Goal: Task Accomplishment & Management: Use online tool/utility

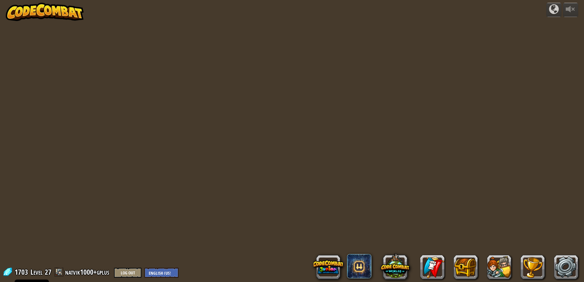
select select "en-[GEOGRAPHIC_DATA]"
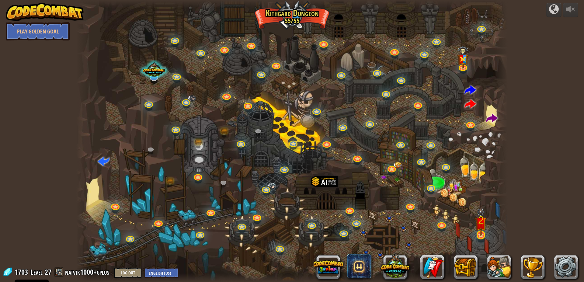
drag, startPoint x: 492, startPoint y: 229, endPoint x: 487, endPoint y: 230, distance: 4.6
click at [487, 230] on div "Twisted Canyon Challenge: collect the most gold using all the programming skill…" at bounding box center [292, 141] width 432 height 282
click at [487, 118] on span at bounding box center [492, 119] width 12 height 12
select select "en-[GEOGRAPHIC_DATA]"
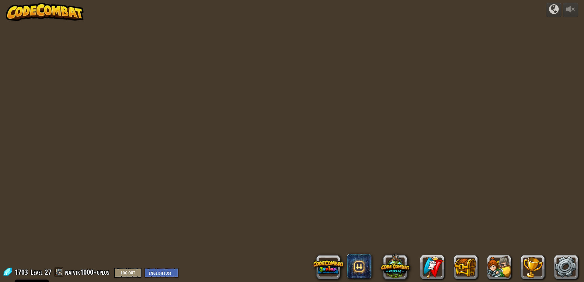
select select "en-[GEOGRAPHIC_DATA]"
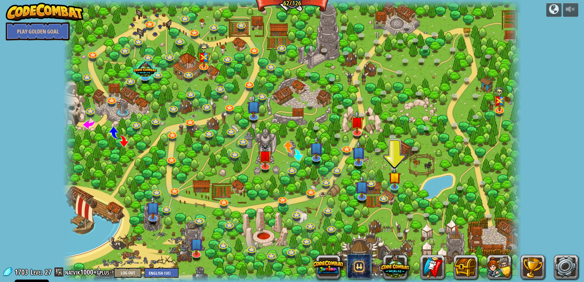
click at [548, 221] on div "powered by Play Golden Goal Backwoods Ambush (practice) Conditionally ambush so…" at bounding box center [292, 141] width 584 height 282
click at [574, 198] on div "powered by Play Golden Goal Backwoods Ambush (practice) Conditionally ambush so…" at bounding box center [292, 141] width 584 height 282
click at [392, 189] on link at bounding box center [394, 185] width 12 height 12
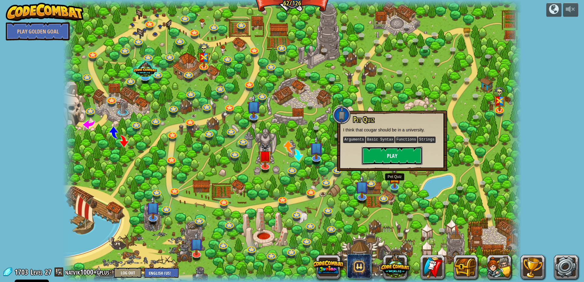
click at [394, 153] on button "Play" at bounding box center [392, 156] width 61 height 18
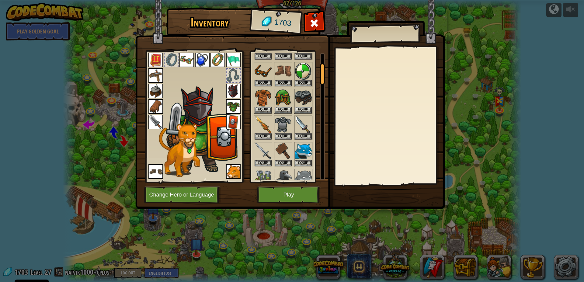
scroll to position [58, 0]
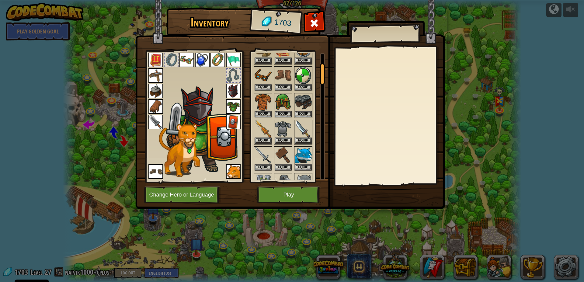
click at [342, 149] on div at bounding box center [389, 116] width 107 height 137
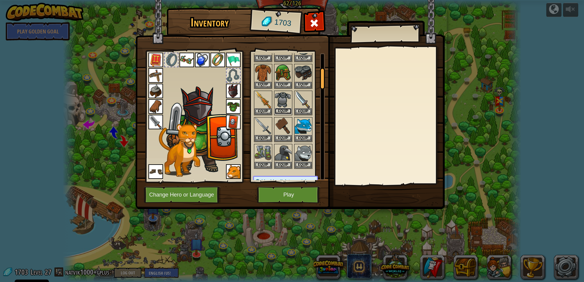
click at [287, 114] on button "Equip" at bounding box center [283, 111] width 17 height 6
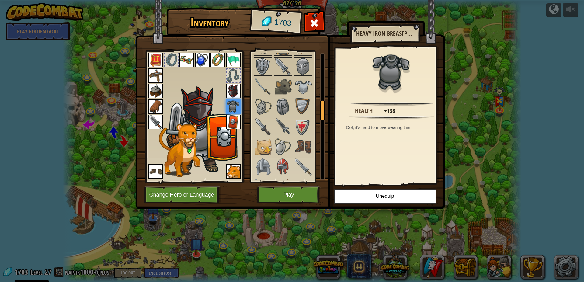
scroll to position [292, 0]
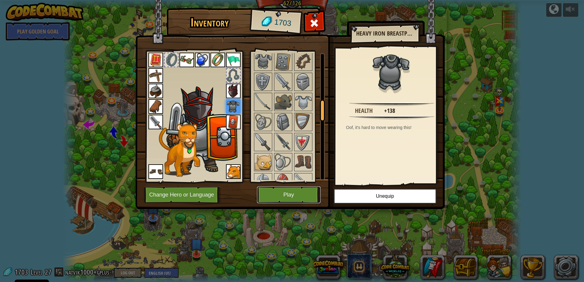
click at [301, 196] on button "Play" at bounding box center [289, 195] width 64 height 17
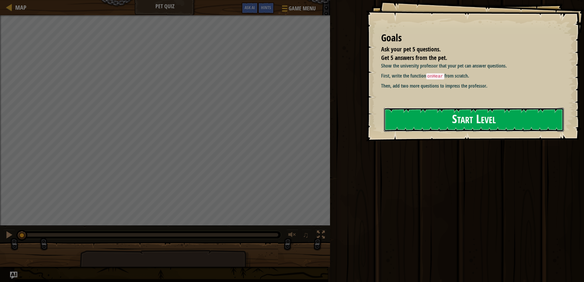
drag, startPoint x: 477, startPoint y: 117, endPoint x: 471, endPoint y: 120, distance: 7.1
click at [471, 120] on button "Start Level" at bounding box center [474, 120] width 180 height 24
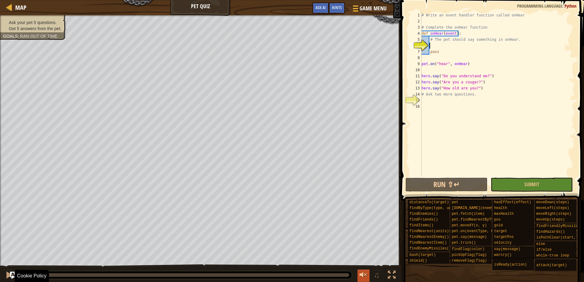
click at [362, 279] on div at bounding box center [364, 275] width 8 height 8
click at [362, 275] on div at bounding box center [364, 275] width 8 height 8
click at [378, 277] on span "♫" at bounding box center [377, 275] width 6 height 9
click at [368, 276] on button at bounding box center [364, 276] width 12 height 12
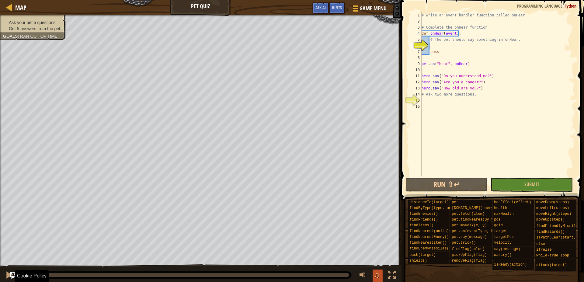
click at [374, 278] on span "♫" at bounding box center [377, 275] width 6 height 9
click at [7, 9] on div at bounding box center [9, 7] width 8 height 8
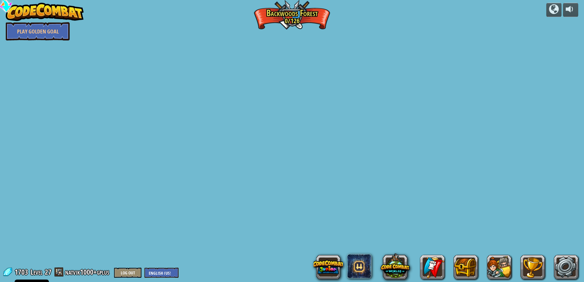
select select "en-[GEOGRAPHIC_DATA]"
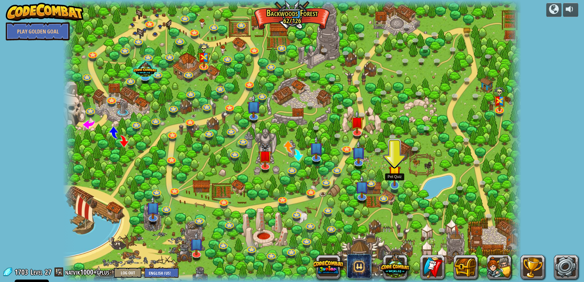
click at [400, 182] on img at bounding box center [395, 172] width 12 height 29
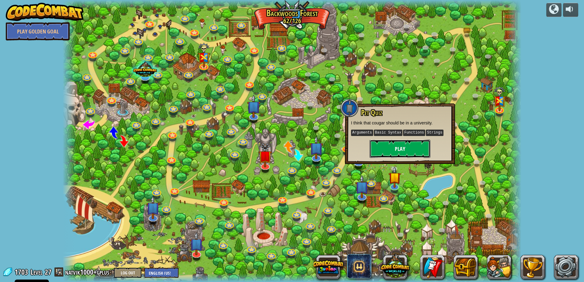
click at [395, 151] on button "Play" at bounding box center [400, 149] width 61 height 18
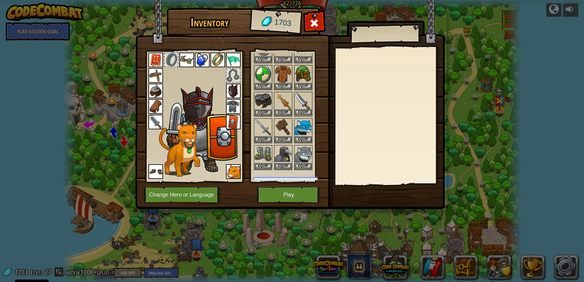
scroll to position [88, 0]
click at [305, 136] on button "Equip" at bounding box center [303, 138] width 17 height 6
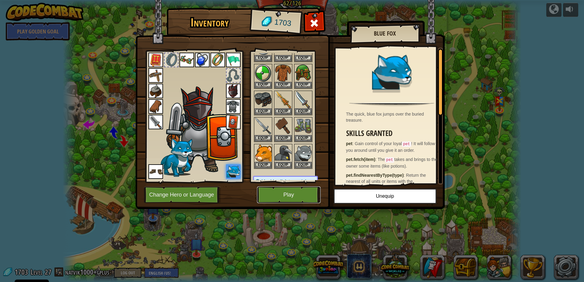
click at [305, 192] on button "Play" at bounding box center [289, 195] width 64 height 17
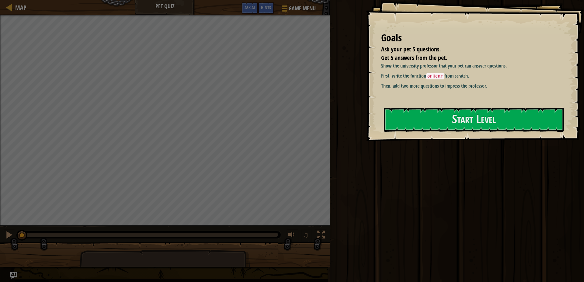
click at [438, 210] on div "Run ⇧↵ Submit Done" at bounding box center [456, 139] width 256 height 279
click at [441, 119] on button "Start Level" at bounding box center [474, 120] width 180 height 24
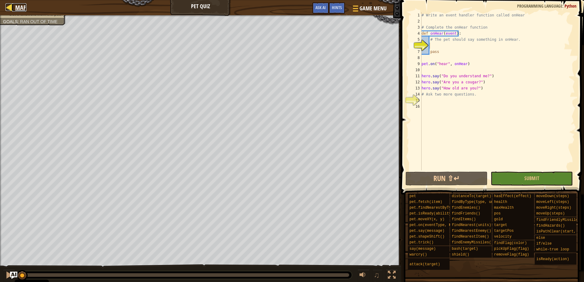
click at [19, 4] on span "Map" at bounding box center [20, 7] width 11 height 8
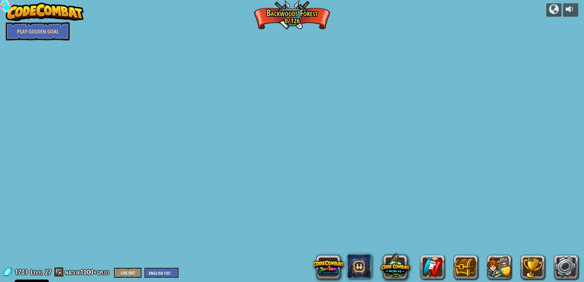
select select "en-[GEOGRAPHIC_DATA]"
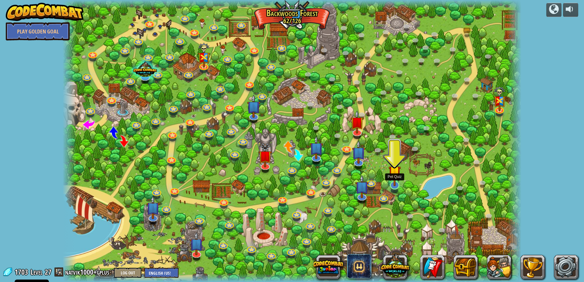
click at [397, 186] on img at bounding box center [395, 172] width 12 height 29
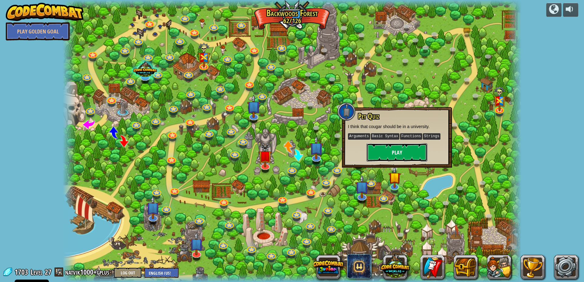
click at [399, 154] on button "Play" at bounding box center [397, 152] width 61 height 18
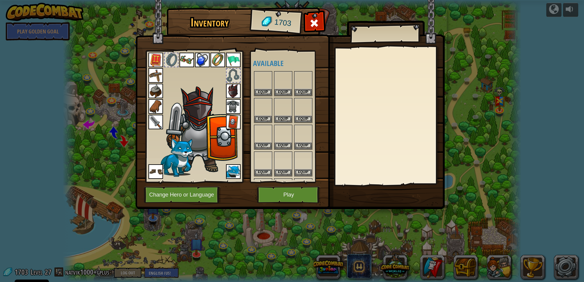
scroll to position [88, 0]
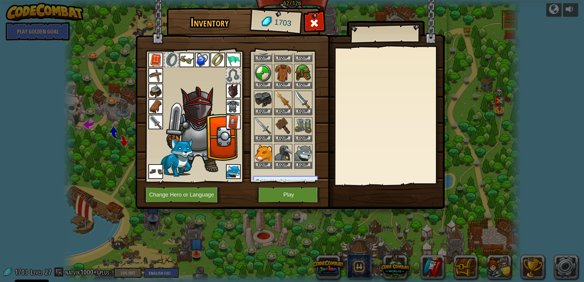
click at [235, 173] on img at bounding box center [233, 171] width 15 height 15
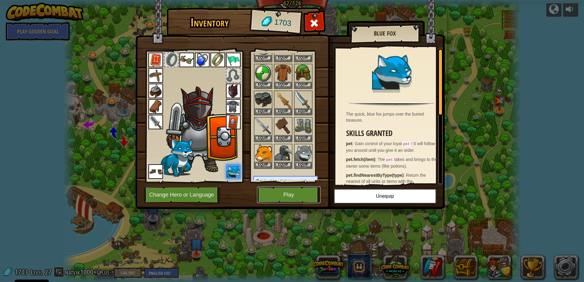
click at [305, 187] on button "Play" at bounding box center [289, 195] width 64 height 17
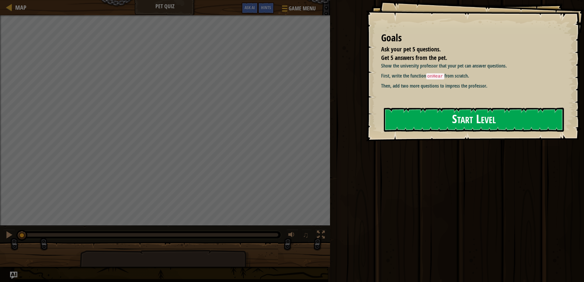
click at [433, 112] on button "Start Level" at bounding box center [474, 120] width 180 height 24
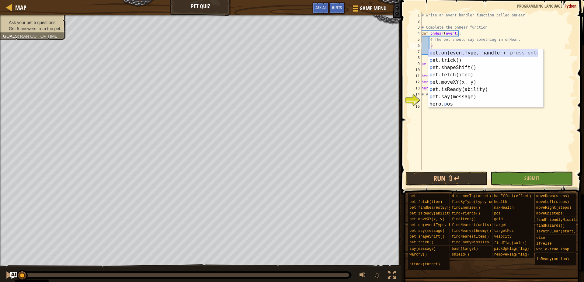
click at [456, 54] on div "p et.on(eventType, handler) press enter p et.trick() press enter p et.shapeShif…" at bounding box center [484, 85] width 110 height 73
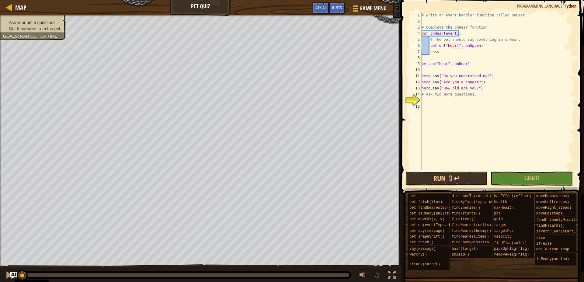
scroll to position [3, 3]
click at [474, 47] on div "# Write an event handler function called onHear # Complete the onHear function …" at bounding box center [498, 97] width 155 height 170
click at [459, 45] on div "# Write an event handler function called onHear # Complete the onHear function …" at bounding box center [498, 97] width 155 height 170
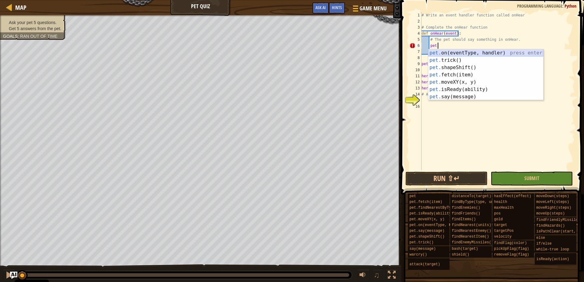
click at [489, 55] on div "pet. on(eventType, handler) press enter pet. trick() press enter pet. shapeShif…" at bounding box center [486, 82] width 115 height 66
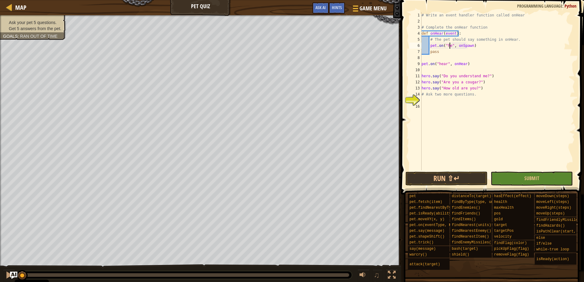
scroll to position [3, 2]
click at [474, 43] on div "# Write an event handler function called onHear # Complete the onHear function …" at bounding box center [498, 97] width 155 height 170
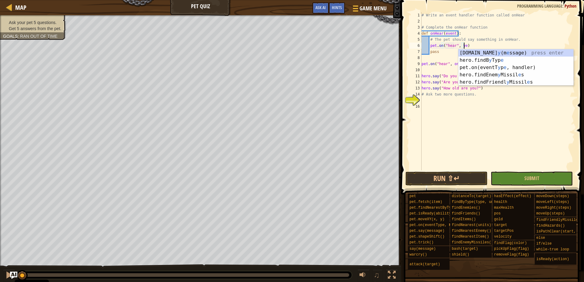
scroll to position [3, 3]
type textarea "pet.on("hear", yes)"
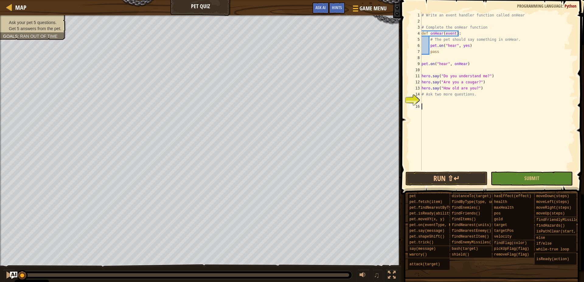
click at [445, 110] on div "# Write an event handler function called onHear # Complete the onHear function …" at bounding box center [498, 97] width 155 height 170
click at [439, 107] on div "# Write an event handler function called onHear # Complete the onHear function …" at bounding box center [498, 97] width 155 height 170
click at [432, 101] on div "# Write an event handler function called onHear # Complete the onHear function …" at bounding box center [498, 97] width 155 height 170
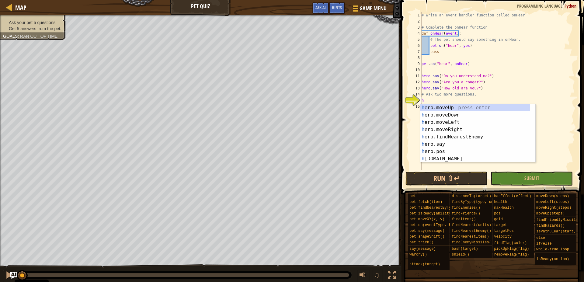
scroll to position [3, 0]
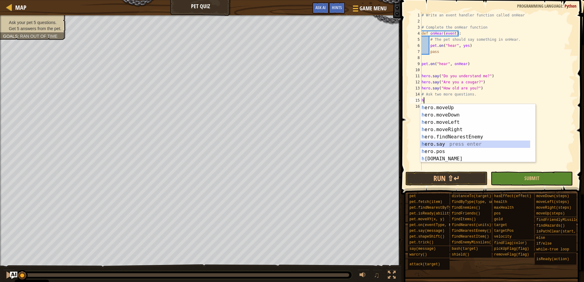
click at [444, 144] on div "h ero.moveUp press enter h ero.moveDown press enter h ero.moveLeft press enter …" at bounding box center [476, 140] width 110 height 73
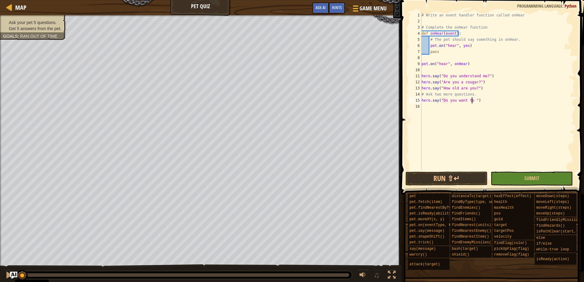
scroll to position [3, 4]
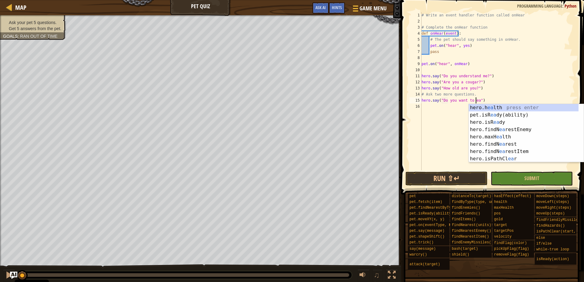
type textarea "hero.say("Do you want to eat")"
click at [426, 107] on div "# Write an event handler function called onHear # Complete the onHear function …" at bounding box center [498, 97] width 155 height 170
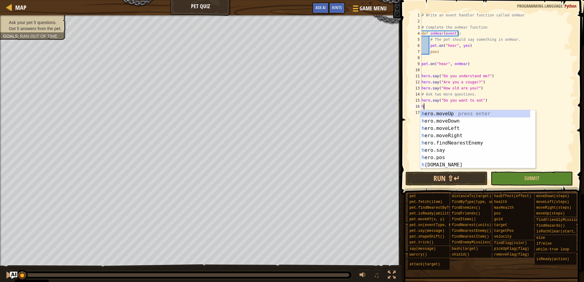
scroll to position [3, 0]
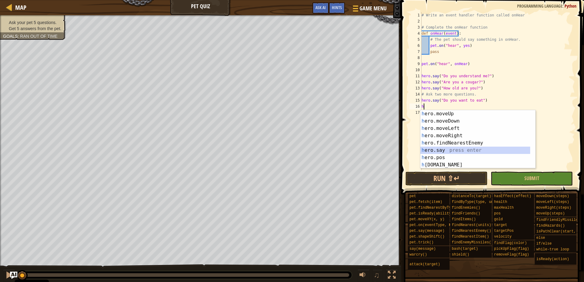
click at [454, 149] on div "h ero.moveUp press enter h ero.moveDown press enter h ero.moveLeft press enter …" at bounding box center [476, 146] width 110 height 73
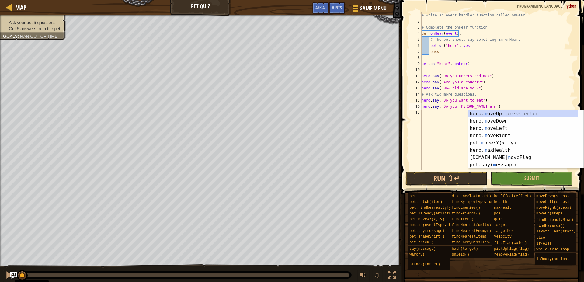
scroll to position [3, 4]
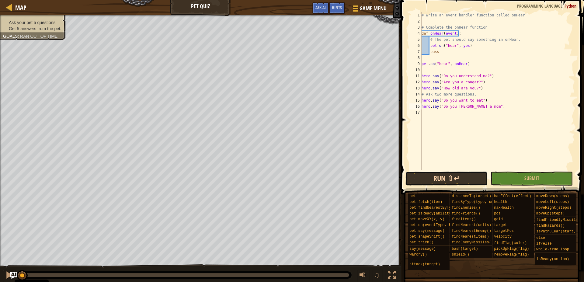
click at [455, 179] on button "Run ⇧↵" at bounding box center [447, 179] width 82 height 14
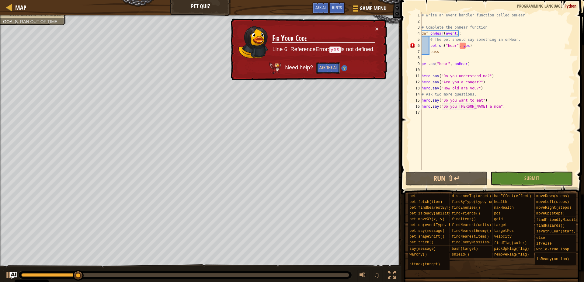
click at [320, 66] on button "Ask the AI" at bounding box center [328, 67] width 23 height 11
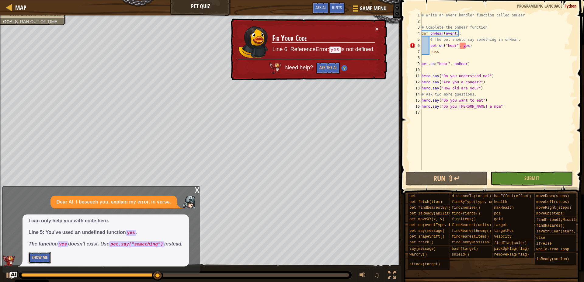
click at [41, 258] on button "Show Me" at bounding box center [40, 257] width 22 height 11
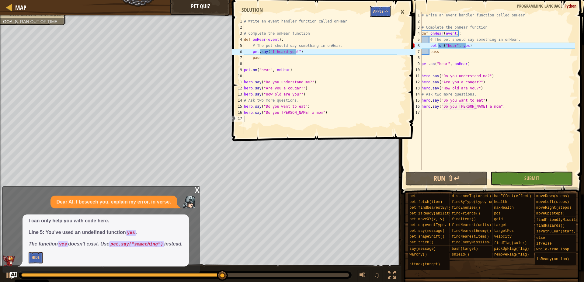
click at [378, 10] on button "Apply =>" at bounding box center [380, 11] width 21 height 11
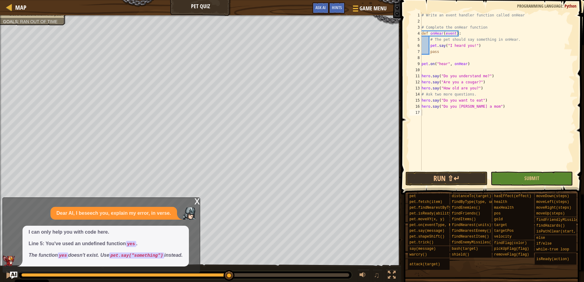
click at [470, 44] on div "# Write an event handler function called onHear # Complete the onHear function …" at bounding box center [498, 97] width 155 height 170
click at [471, 45] on div "# Write an event handler function called onHear # Complete the onHear function …" at bounding box center [498, 97] width 155 height 170
click at [471, 46] on div "# Write an event handler function called onHear # Complete the onHear function …" at bounding box center [498, 91] width 155 height 158
click at [471, 46] on div "# Write an event handler function called onHear # Complete the onHear function …" at bounding box center [498, 97] width 155 height 170
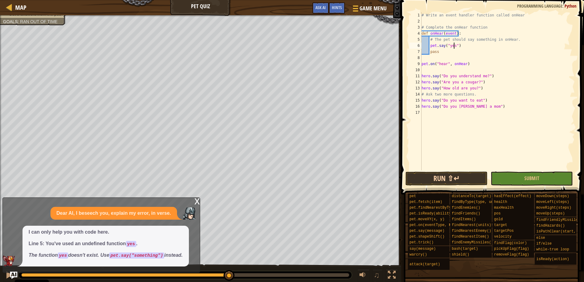
type textarea "pet.say("yes")"
click at [444, 185] on button "Run ⇧↵" at bounding box center [447, 179] width 82 height 14
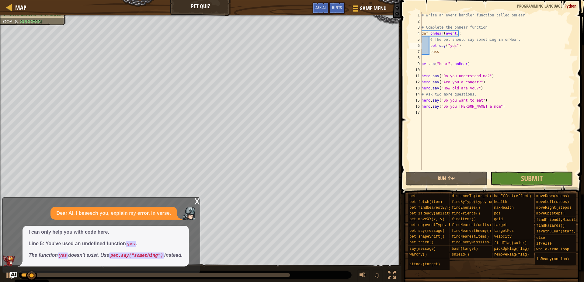
click at [199, 201] on div "x" at bounding box center [196, 201] width 5 height 6
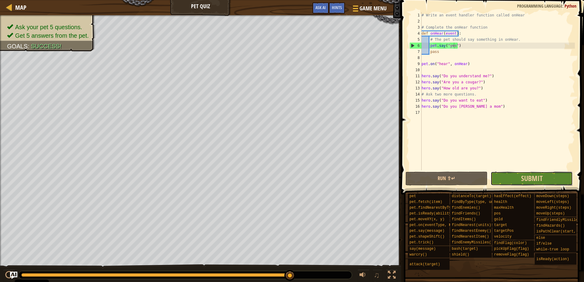
click at [554, 180] on button "Submit" at bounding box center [532, 179] width 82 height 14
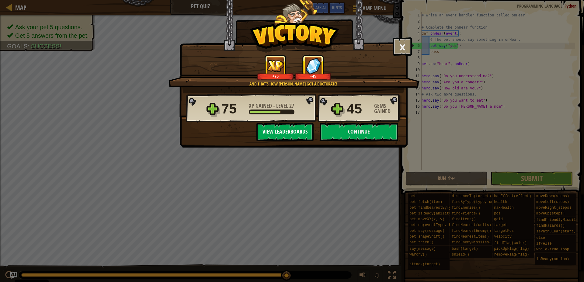
click at [281, 131] on button "View Leaderboards" at bounding box center [285, 132] width 57 height 18
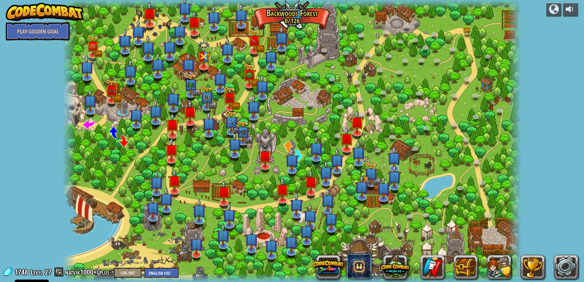
select select "en-[GEOGRAPHIC_DATA]"
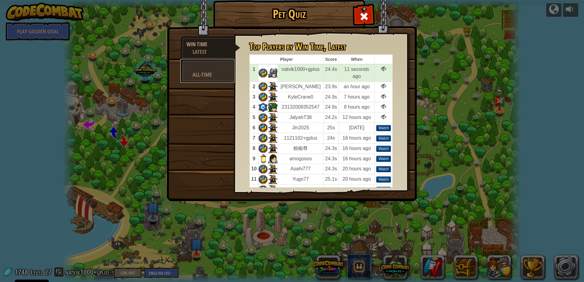
click at [200, 71] on div "All-Time" at bounding box center [211, 75] width 36 height 8
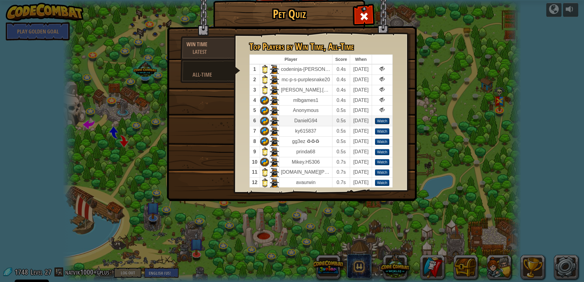
click at [375, 124] on div "Watch" at bounding box center [382, 121] width 15 height 6
click at [373, 15] on div at bounding box center [364, 14] width 19 height 19
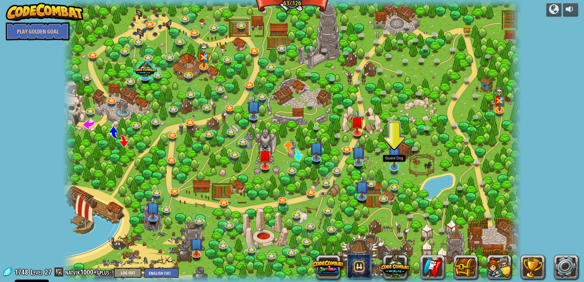
click at [390, 164] on img at bounding box center [394, 153] width 12 height 29
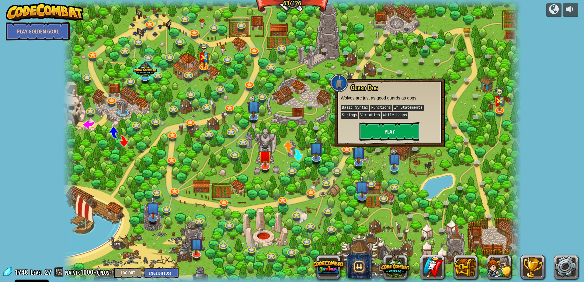
click at [377, 135] on button "Play" at bounding box center [389, 131] width 61 height 18
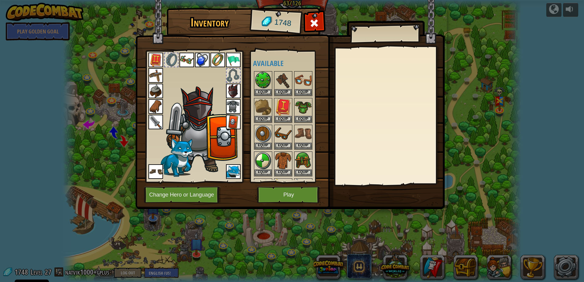
scroll to position [88, 0]
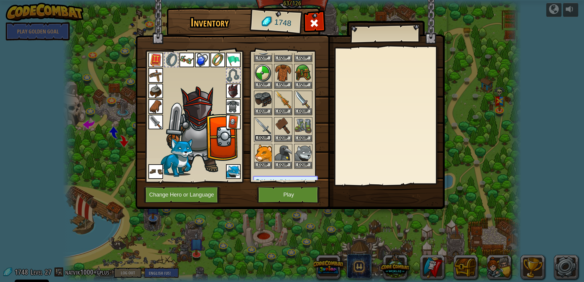
click at [261, 136] on button "Equip" at bounding box center [263, 138] width 17 height 6
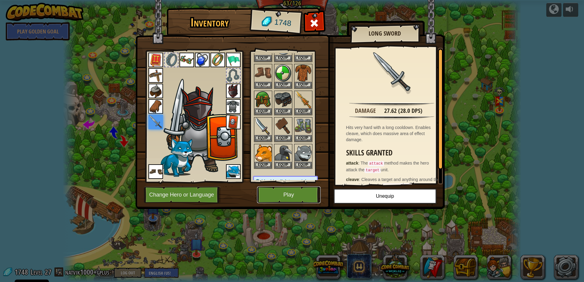
click at [291, 192] on button "Play" at bounding box center [289, 195] width 64 height 17
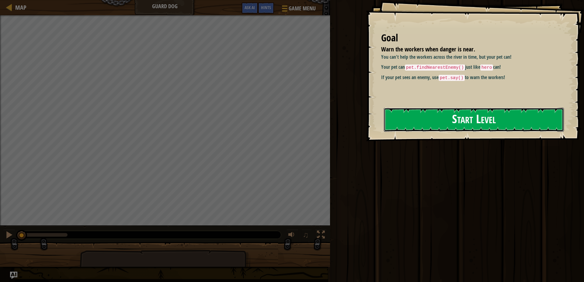
click at [419, 110] on button "Start Level" at bounding box center [474, 120] width 180 height 24
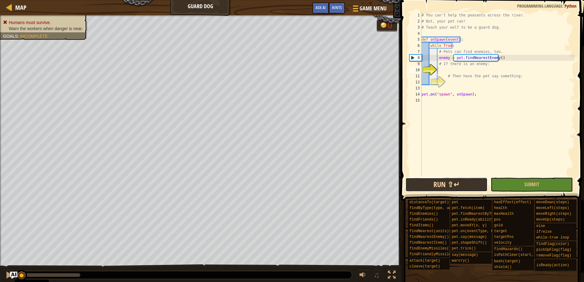
click at [418, 180] on button "Run ⇧↵" at bounding box center [447, 185] width 82 height 14
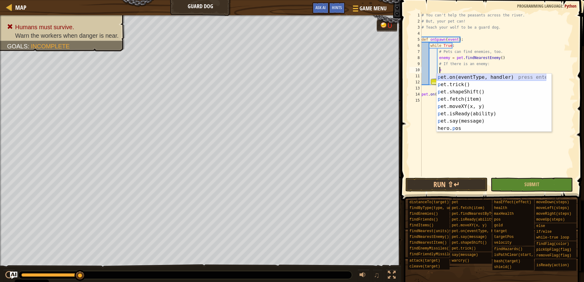
scroll to position [3, 2]
click at [339, 13] on div "Hints" at bounding box center [337, 7] width 16 height 11
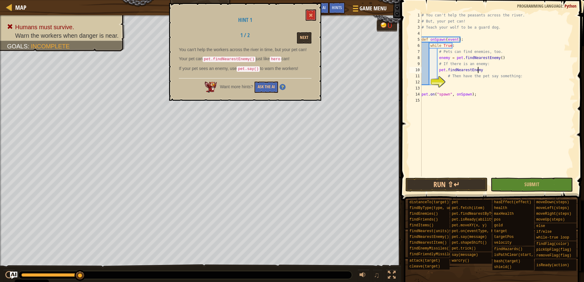
scroll to position [3, 5]
type textarea "pet.findNearestEnemy()"
click at [448, 82] on div "# You can't help the peasants across the river. # But, your pet can! # Teach yo…" at bounding box center [498, 100] width 155 height 177
click at [303, 40] on button "Next" at bounding box center [304, 37] width 15 height 11
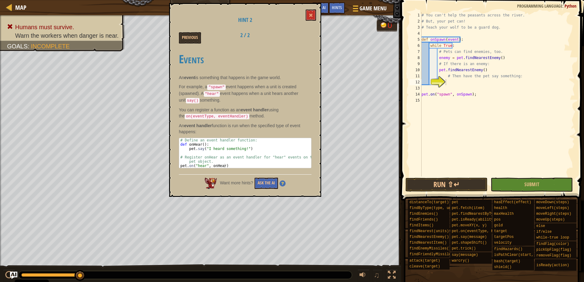
click at [451, 82] on div "# You can't help the peasants across the river. # But, your pet can! # Teach yo…" at bounding box center [498, 100] width 155 height 177
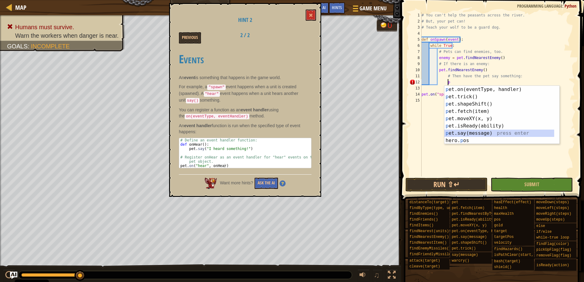
click at [478, 135] on div "p et.on(eventType, handler) press enter p et.trick() press enter p et.shapeShif…" at bounding box center [502, 122] width 115 height 73
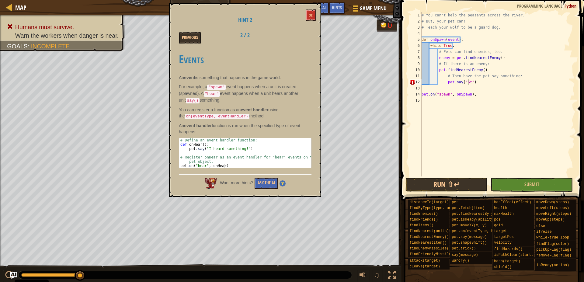
scroll to position [3, 4]
click at [465, 84] on div "# You can't help the peasants across the river. # But, your pet can! # Teach yo…" at bounding box center [498, 100] width 155 height 177
type textarea "pet.say("stop")"
click at [453, 185] on button "Run ⇧↵" at bounding box center [447, 185] width 82 height 14
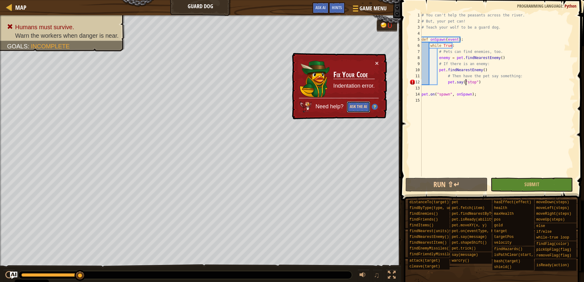
click at [366, 106] on button "Ask the AI" at bounding box center [358, 106] width 23 height 11
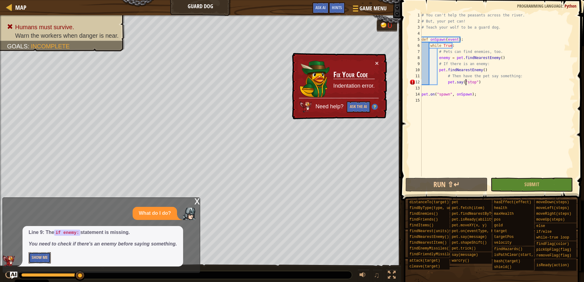
click at [41, 253] on button "Show Me" at bounding box center [40, 257] width 22 height 11
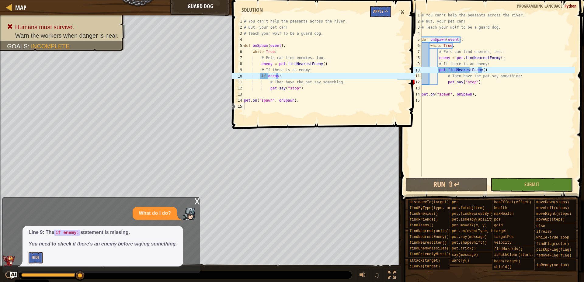
click at [386, 17] on span at bounding box center [325, 55] width 188 height 147
click at [384, 14] on button "Apply =>" at bounding box center [380, 11] width 21 height 11
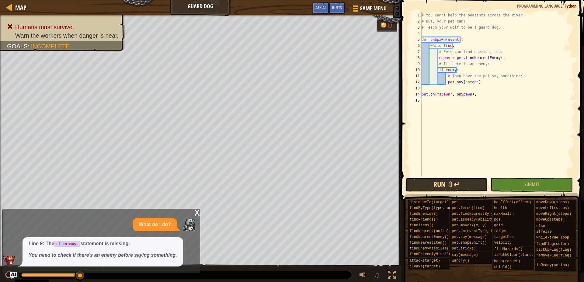
click at [445, 185] on button "Run ⇧↵" at bounding box center [447, 185] width 82 height 14
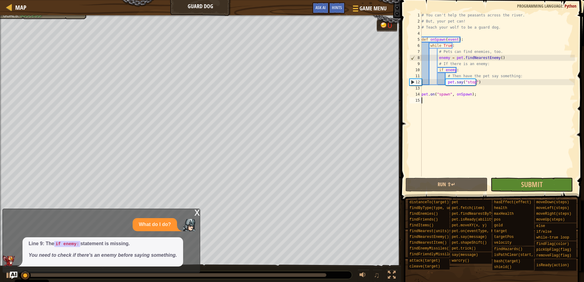
click at [196, 215] on div "x" at bounding box center [196, 212] width 5 height 6
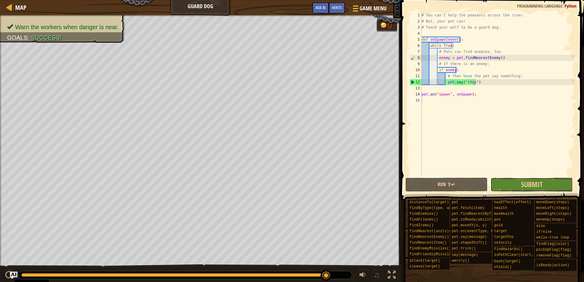
click at [519, 187] on button "Submit" at bounding box center [532, 185] width 82 height 14
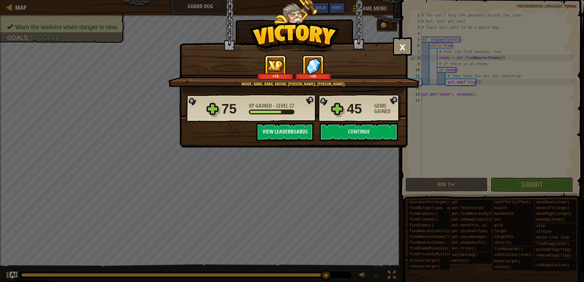
click at [302, 132] on button "View Leaderboards" at bounding box center [285, 132] width 57 height 18
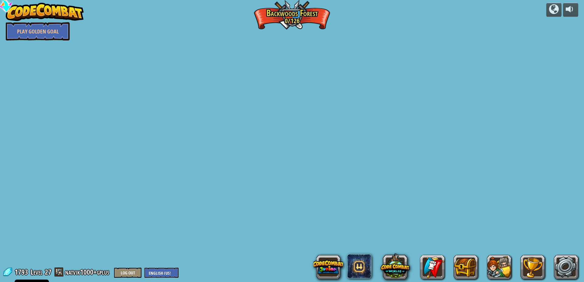
select select "en-[GEOGRAPHIC_DATA]"
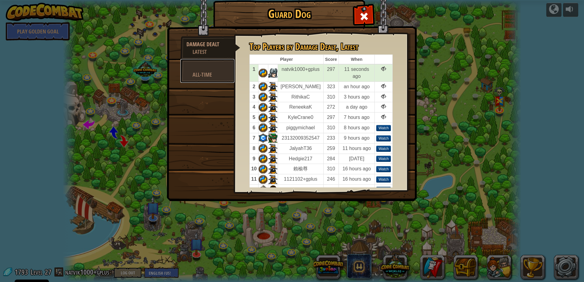
click at [221, 79] on link "All-Time" at bounding box center [207, 71] width 54 height 24
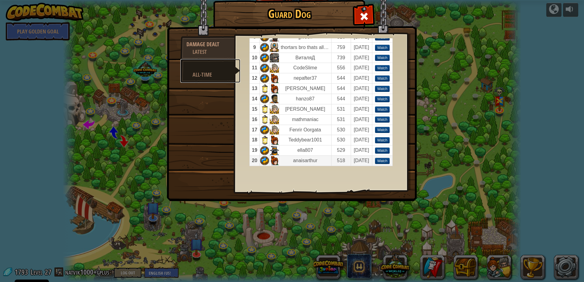
scroll to position [111, 0]
click at [213, 44] on div "Damage Dealt" at bounding box center [208, 44] width 42 height 8
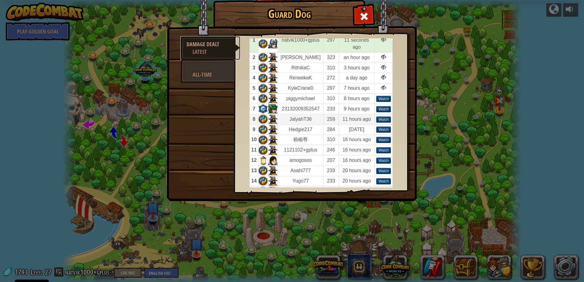
scroll to position [0, 0]
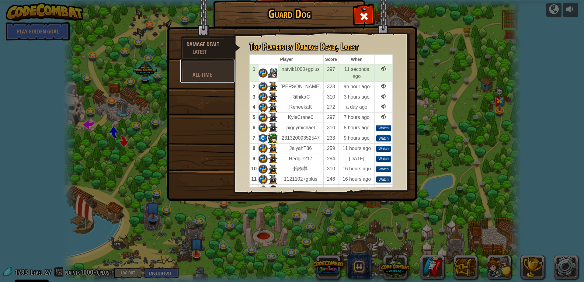
click at [207, 78] on div "All-Time" at bounding box center [211, 75] width 36 height 8
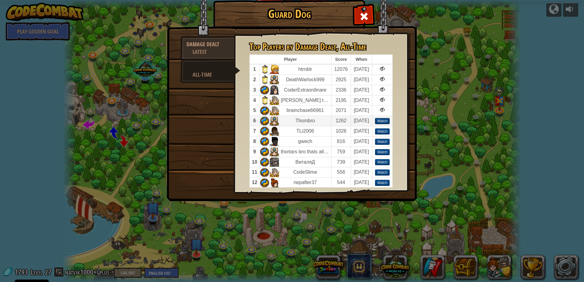
click at [375, 122] on div "Watch" at bounding box center [382, 121] width 15 height 6
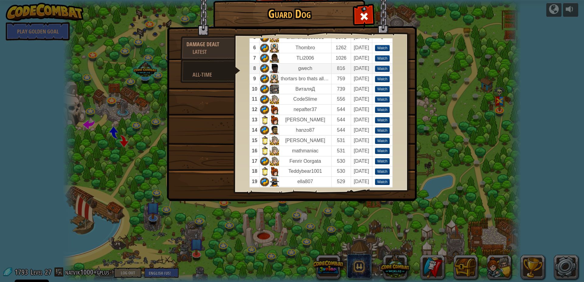
scroll to position [53, 0]
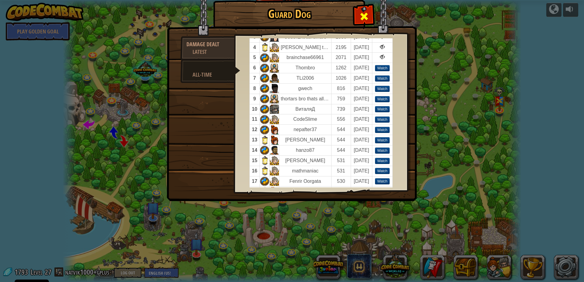
click at [357, 10] on div at bounding box center [364, 14] width 19 height 19
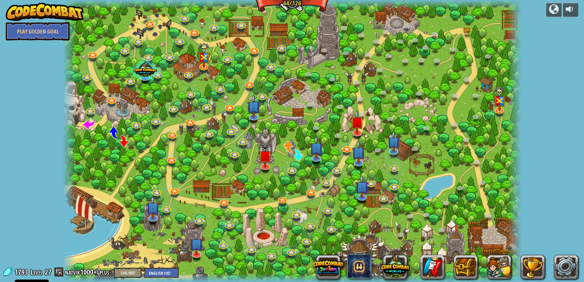
drag, startPoint x: 330, startPoint y: 24, endPoint x: 331, endPoint y: 32, distance: 7.5
click at [331, 32] on div at bounding box center [292, 141] width 459 height 282
click at [390, 147] on img at bounding box center [394, 136] width 12 height 29
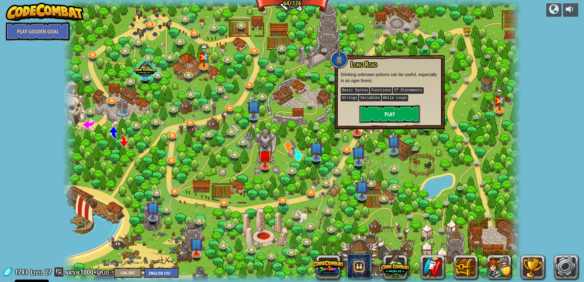
click at [386, 112] on button "Play" at bounding box center [389, 114] width 61 height 18
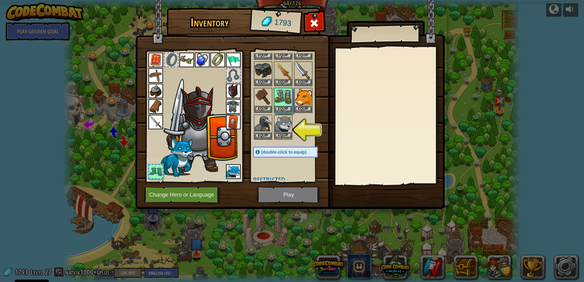
scroll to position [88, 0]
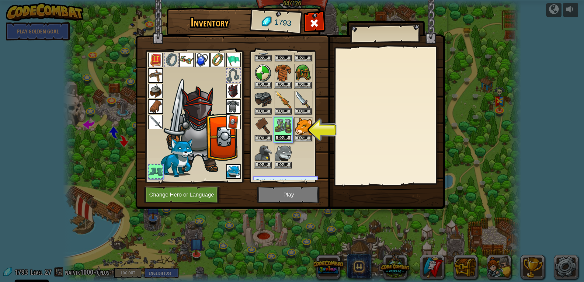
click at [290, 138] on button "Equip" at bounding box center [283, 138] width 17 height 6
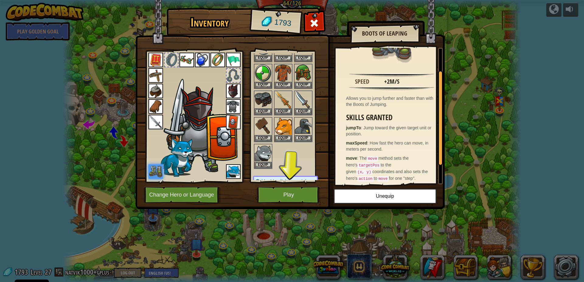
scroll to position [58, 0]
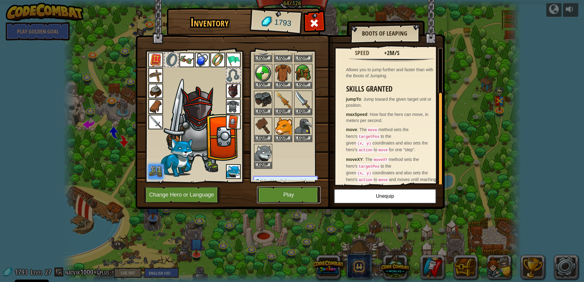
click at [278, 201] on button "Play" at bounding box center [289, 195] width 64 height 17
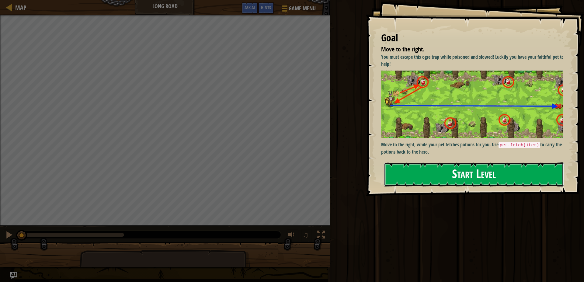
click at [471, 175] on button "Start Level" at bounding box center [474, 175] width 180 height 24
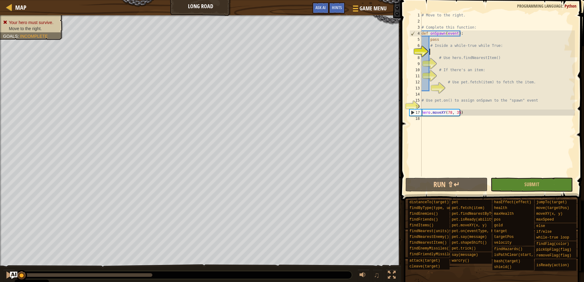
type textarea "w"
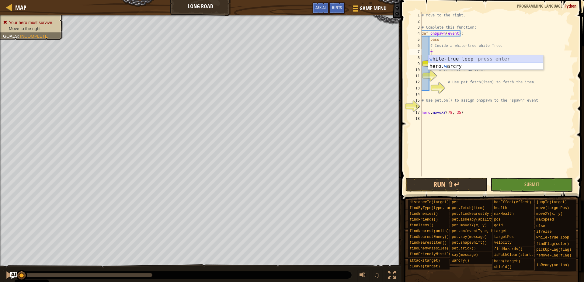
click at [502, 61] on div "w [PERSON_NAME]-true loop press enter hero. w arcry press enter" at bounding box center [486, 69] width 115 height 29
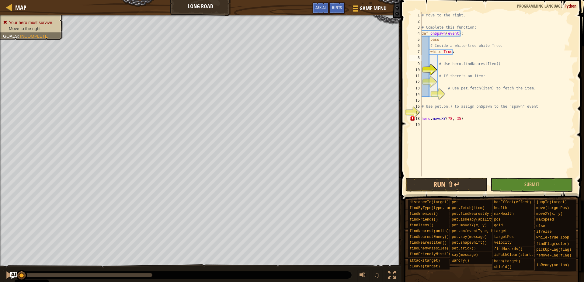
click at [456, 74] on div "# Move to the right. # Complete this function: def onSpawn ( event ) : pass # I…" at bounding box center [498, 100] width 155 height 177
click at [447, 65] on div "# Move to the right. # Complete this function: def onSpawn ( event ) : pass # I…" at bounding box center [498, 100] width 155 height 177
type textarea "# Use hero.findNearestItem()"
click at [445, 71] on div "# Move to the right. # Complete this function: def onSpawn ( event ) : pass # I…" at bounding box center [498, 100] width 155 height 177
type textarea "h"
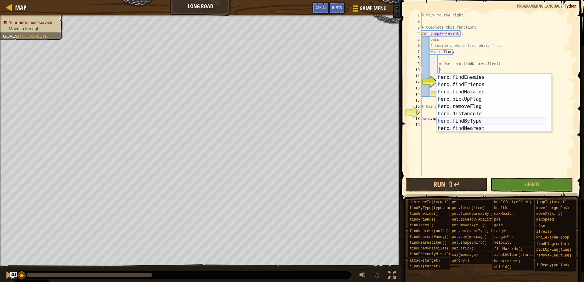
scroll to position [205, 0]
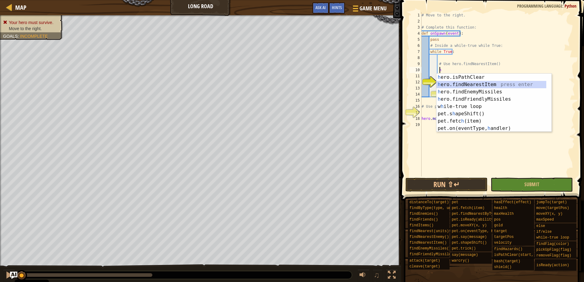
click at [488, 85] on div "h ero.isPathClear press enter h ero.findNearestItem press enter h ero.findEnemy…" at bounding box center [492, 110] width 110 height 73
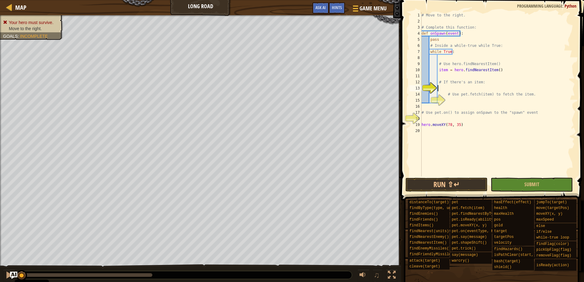
click at [447, 90] on div "# Move to the right. # Complete this function: def onSpawn ( event ) : pass # I…" at bounding box center [498, 100] width 155 height 177
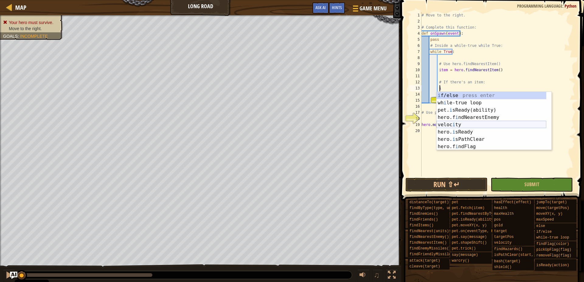
scroll to position [0, 0]
click at [463, 95] on div "i f/else press enter wh i le-true loop press enter pet. i sReady(ability) press…" at bounding box center [492, 128] width 110 height 73
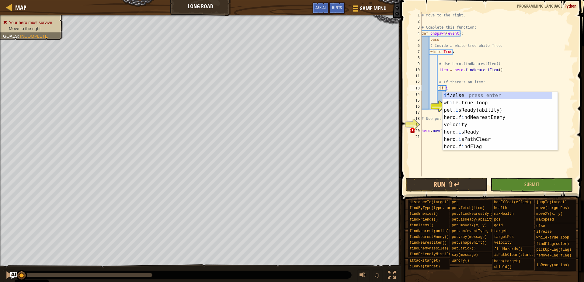
scroll to position [3, 2]
type textarea "if item:"
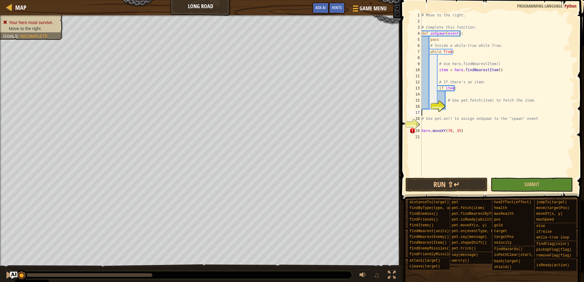
click at [432, 115] on div "# Move to the right. # Complete this function: def onSpawn ( event ) : pass # I…" at bounding box center [498, 100] width 155 height 177
click at [454, 105] on div "# Move to the right. # Complete this function: def onSpawn ( event ) : pass # I…" at bounding box center [498, 100] width 155 height 177
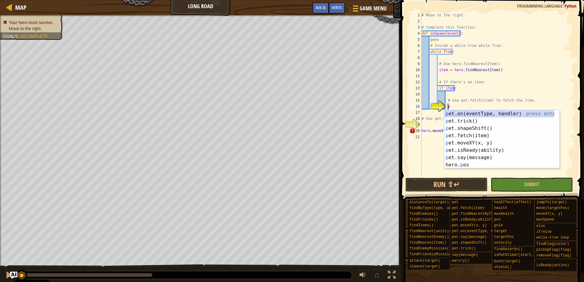
scroll to position [3, 2]
click at [483, 136] on div "p et.on(eventType, handler) press enter p et.trick() press enter p et.shapeShif…" at bounding box center [500, 146] width 110 height 73
type textarea "pet.fetch(item)"
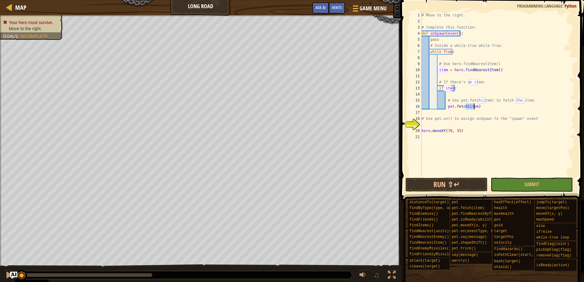
click at [442, 125] on div "# Move to the right. # Complete this function: def onSpawn ( event ) : pass # I…" at bounding box center [498, 100] width 155 height 177
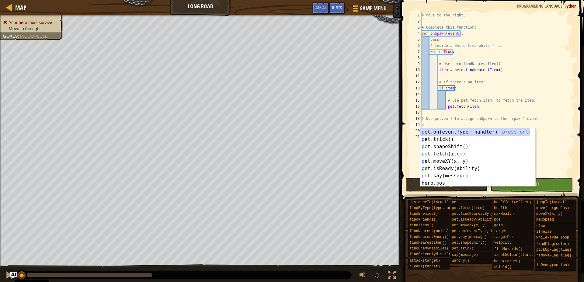
click at [454, 129] on div "p et.on(eventType, handler) press enter p et.trick() press enter p et.shapeShif…" at bounding box center [476, 164] width 110 height 73
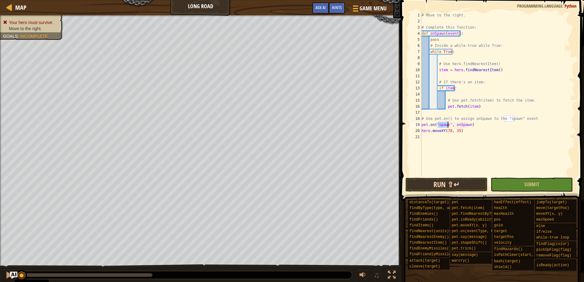
type textarea "pet.on("spawn", onSpawn)"
click at [469, 184] on button "Run ⇧↵" at bounding box center [447, 185] width 82 height 14
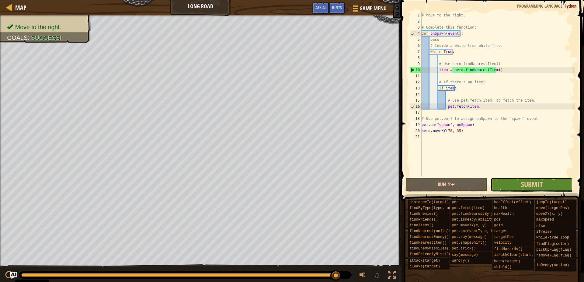
click at [520, 187] on button "Submit" at bounding box center [532, 185] width 82 height 14
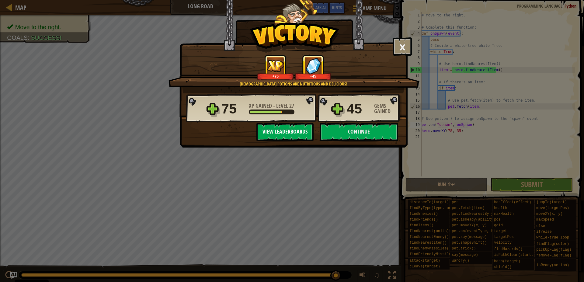
click at [285, 131] on button "View Leaderboards" at bounding box center [285, 132] width 57 height 18
select select "en-[GEOGRAPHIC_DATA]"
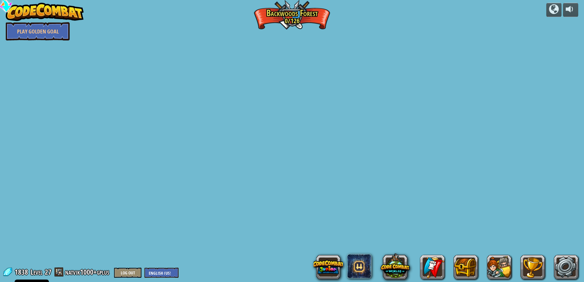
select select "en-[GEOGRAPHIC_DATA]"
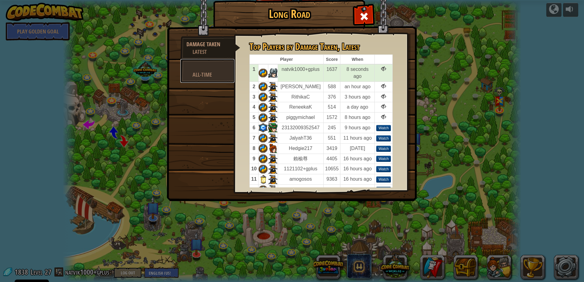
click at [206, 74] on div "All-Time" at bounding box center [211, 75] width 36 height 8
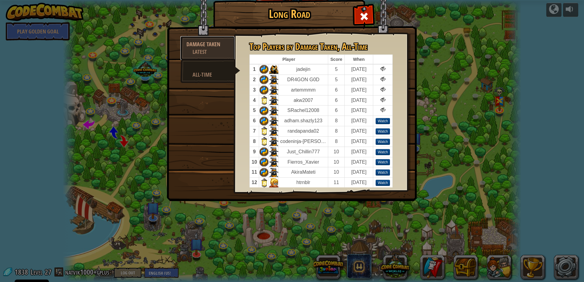
click at [222, 54] on div "Latest" at bounding box center [211, 52] width 36 height 8
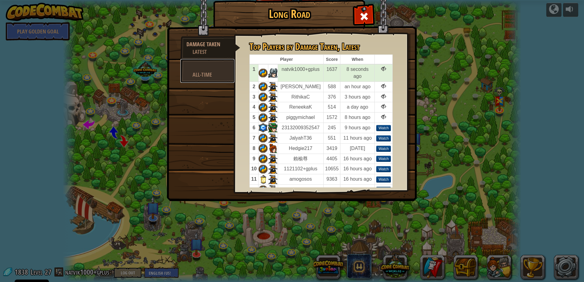
click at [215, 65] on div at bounding box center [208, 67] width 42 height 8
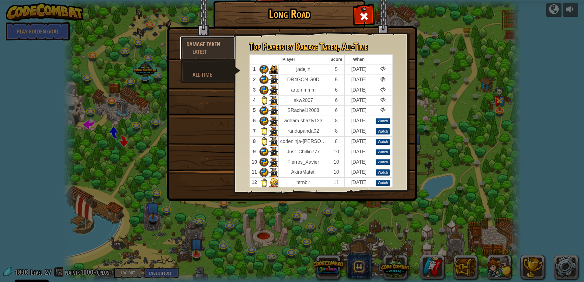
click at [200, 39] on link "Damage Taken Latest" at bounding box center [207, 48] width 54 height 24
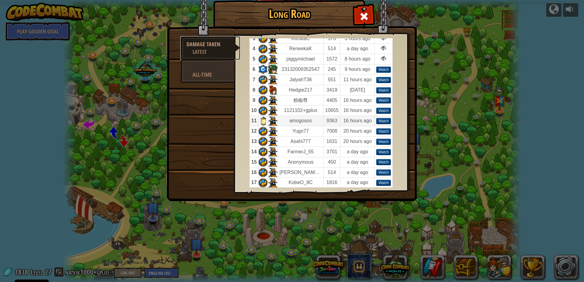
scroll to position [111, 0]
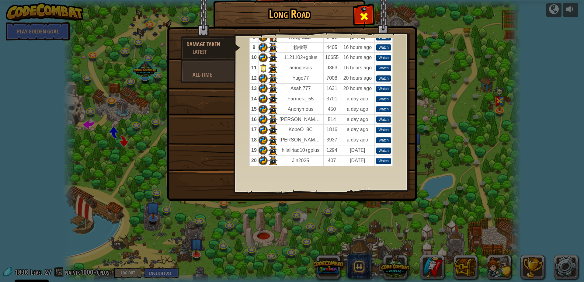
click at [368, 9] on div at bounding box center [364, 14] width 19 height 19
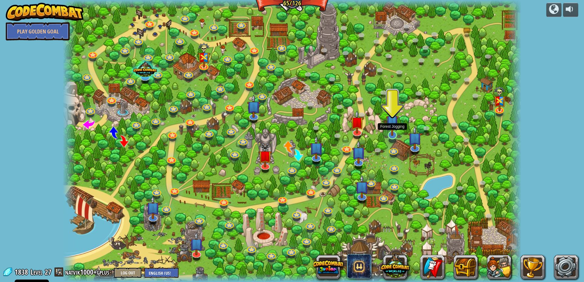
click at [393, 135] on img at bounding box center [392, 121] width 12 height 29
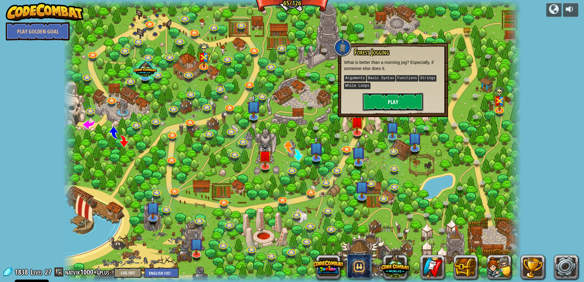
click at [385, 97] on button "Play" at bounding box center [393, 102] width 61 height 18
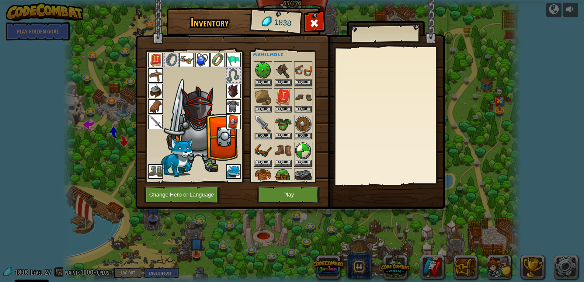
scroll to position [0, 0]
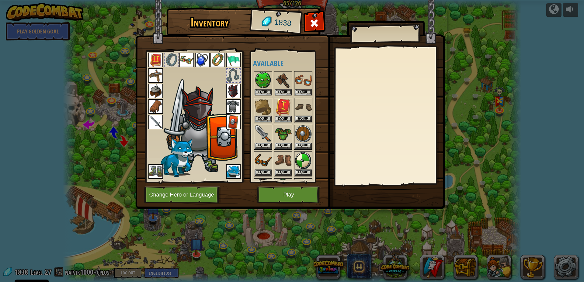
click at [305, 114] on img at bounding box center [303, 107] width 17 height 17
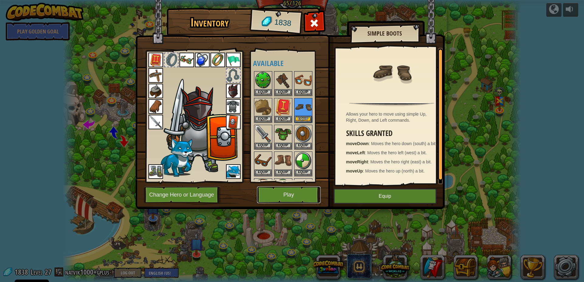
click at [286, 197] on button "Play" at bounding box center [289, 195] width 64 height 17
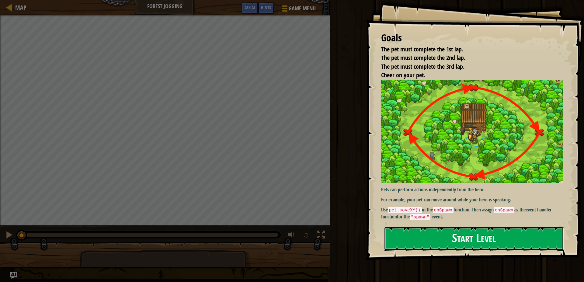
click at [498, 243] on button "Start Level" at bounding box center [474, 239] width 180 height 24
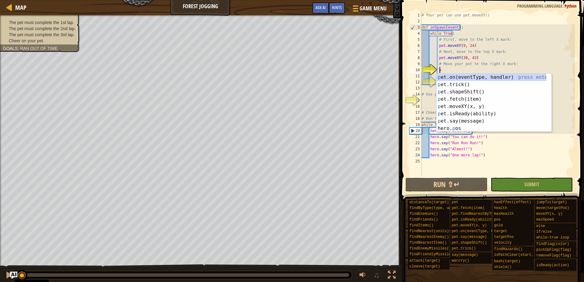
scroll to position [3, 1]
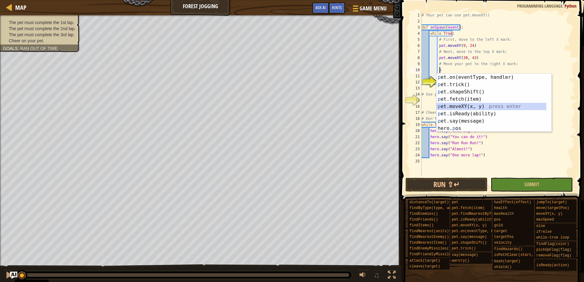
click at [482, 106] on div "p et.on(eventType, handler) press enter p et.trick() press enter p et.shapeShif…" at bounding box center [492, 110] width 110 height 73
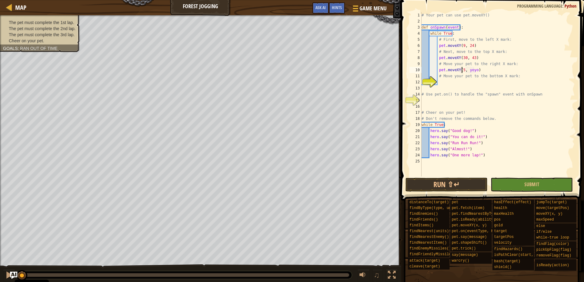
scroll to position [3, 3]
click at [473, 68] on div "# Your pet can use pet.moveXY() def onSpawn ( event ) : while True : # First, m…" at bounding box center [498, 100] width 155 height 177
click at [475, 70] on div "# Your pet can use pet.moveXY() def onSpawn ( event ) : while True : # First, m…" at bounding box center [498, 100] width 155 height 177
type textarea "pet.moveXY(51, 24)"
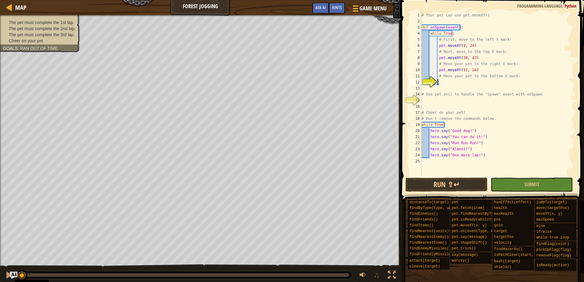
click at [464, 84] on div "# Your pet can use pet.moveXY() def onSpawn ( event ) : while True : # First, m…" at bounding box center [498, 100] width 155 height 177
type textarea "h"
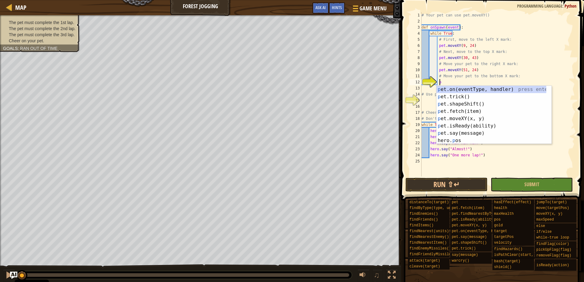
scroll to position [3, 1]
click at [464, 120] on div "p et.on(eventType, handler) press enter p et.trick() press enter p et.shapeShif…" at bounding box center [492, 122] width 110 height 73
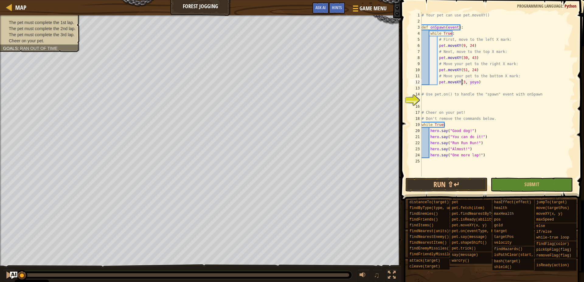
scroll to position [3, 3]
click at [475, 82] on div "# Your pet can use pet.moveXY() def onSpawn ( event ) : while True : # First, m…" at bounding box center [498, 100] width 155 height 177
type textarea "pet.moveXY(30, 5)"
click at [459, 102] on div "# Your pet can use pet.moveXY() def onSpawn ( event ) : while True : # First, m…" at bounding box center [498, 100] width 155 height 177
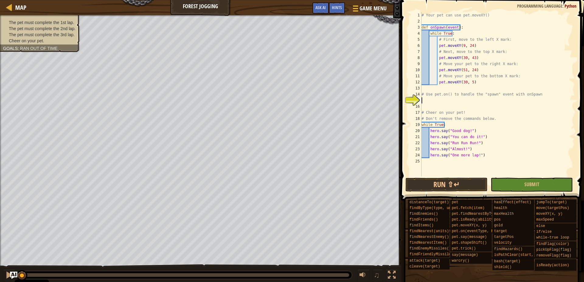
scroll to position [3, 0]
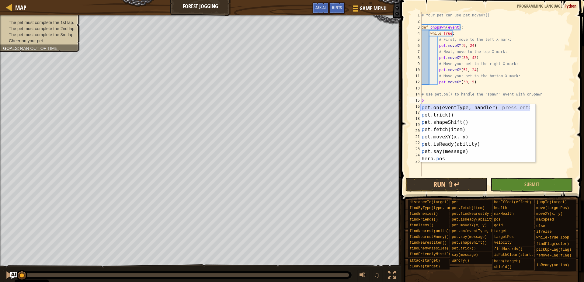
click at [510, 105] on div "p et.on(eventType, handler) press enter p et.trick() press enter p et.shapeShif…" at bounding box center [476, 140] width 110 height 73
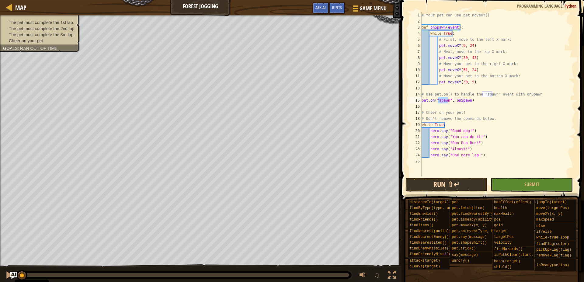
type textarea "pet.on("spawn", onSpawn)"
click at [447, 185] on button "Run ⇧↵" at bounding box center [447, 185] width 82 height 14
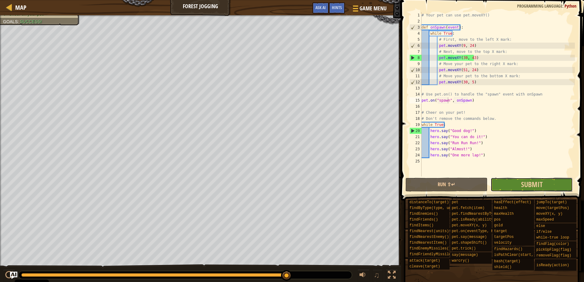
click at [511, 185] on button "Submit" at bounding box center [532, 185] width 82 height 14
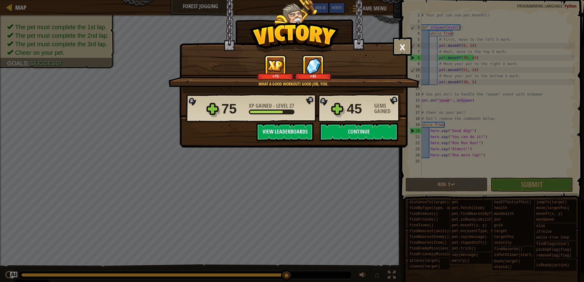
click at [272, 126] on button "View Leaderboards" at bounding box center [285, 132] width 57 height 18
select select "en-[GEOGRAPHIC_DATA]"
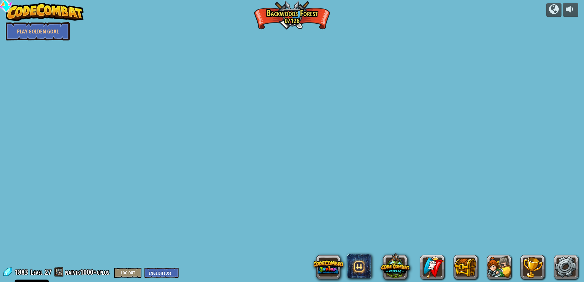
select select "en-[GEOGRAPHIC_DATA]"
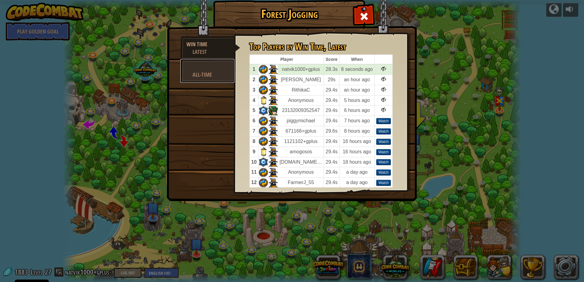
click at [191, 65] on div at bounding box center [208, 67] width 42 height 8
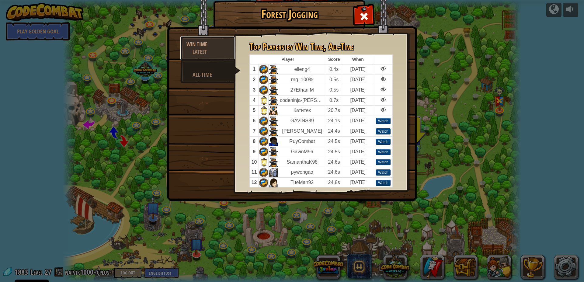
click at [220, 45] on div "Win Time" at bounding box center [208, 44] width 42 height 8
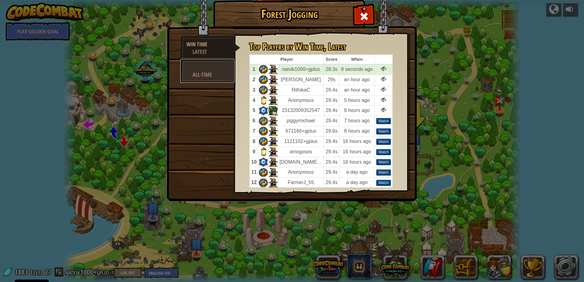
click at [209, 64] on div at bounding box center [208, 67] width 42 height 8
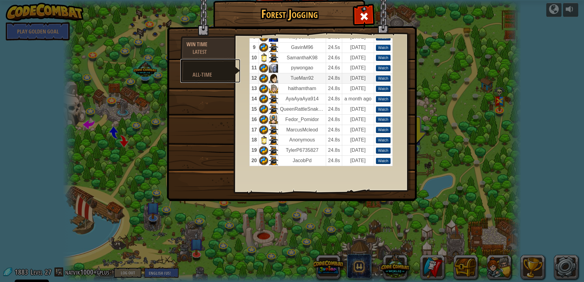
scroll to position [160, 0]
click at [362, 20] on span at bounding box center [364, 17] width 10 height 10
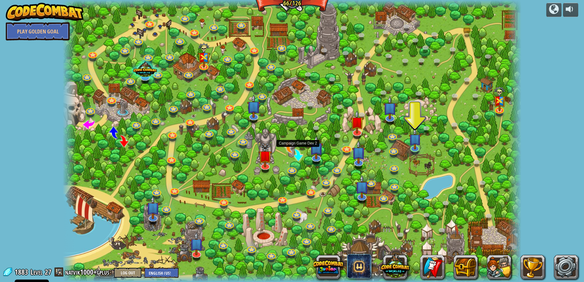
click at [300, 158] on span at bounding box center [298, 155] width 12 height 12
select select "en-[GEOGRAPHIC_DATA]"
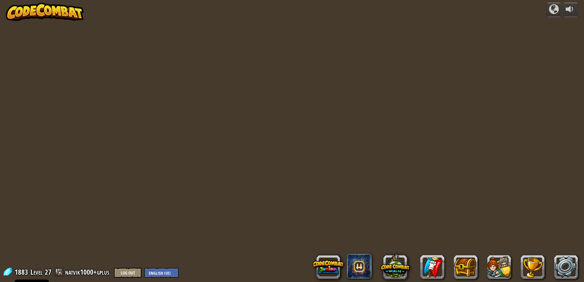
select select "en-[GEOGRAPHIC_DATA]"
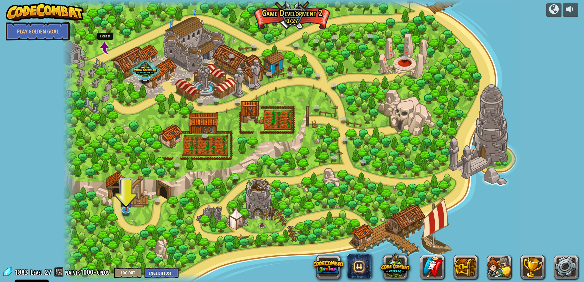
click at [105, 51] on span at bounding box center [105, 48] width 12 height 12
select select "en-[GEOGRAPHIC_DATA]"
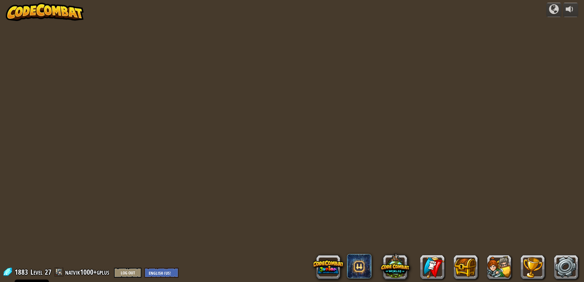
select select "en-[GEOGRAPHIC_DATA]"
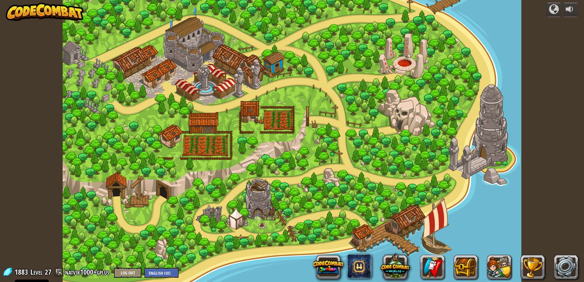
select select "en-[GEOGRAPHIC_DATA]"
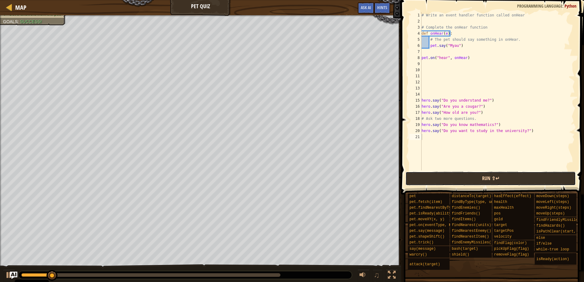
click at [417, 177] on button "Run ⇧↵" at bounding box center [491, 179] width 171 height 14
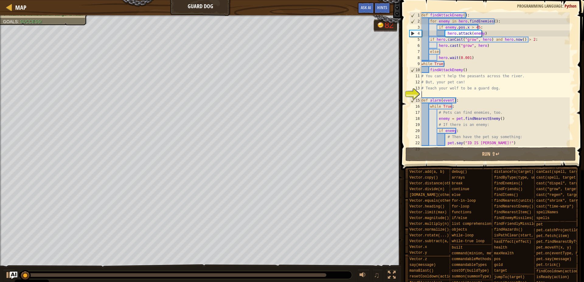
scroll to position [12, 0]
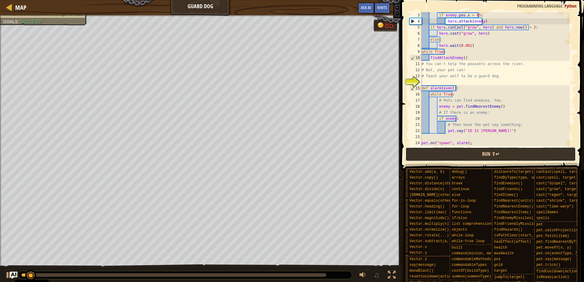
click at [441, 157] on button "Run ⇧↵" at bounding box center [491, 154] width 171 height 14
